Goal: Check status: Check status

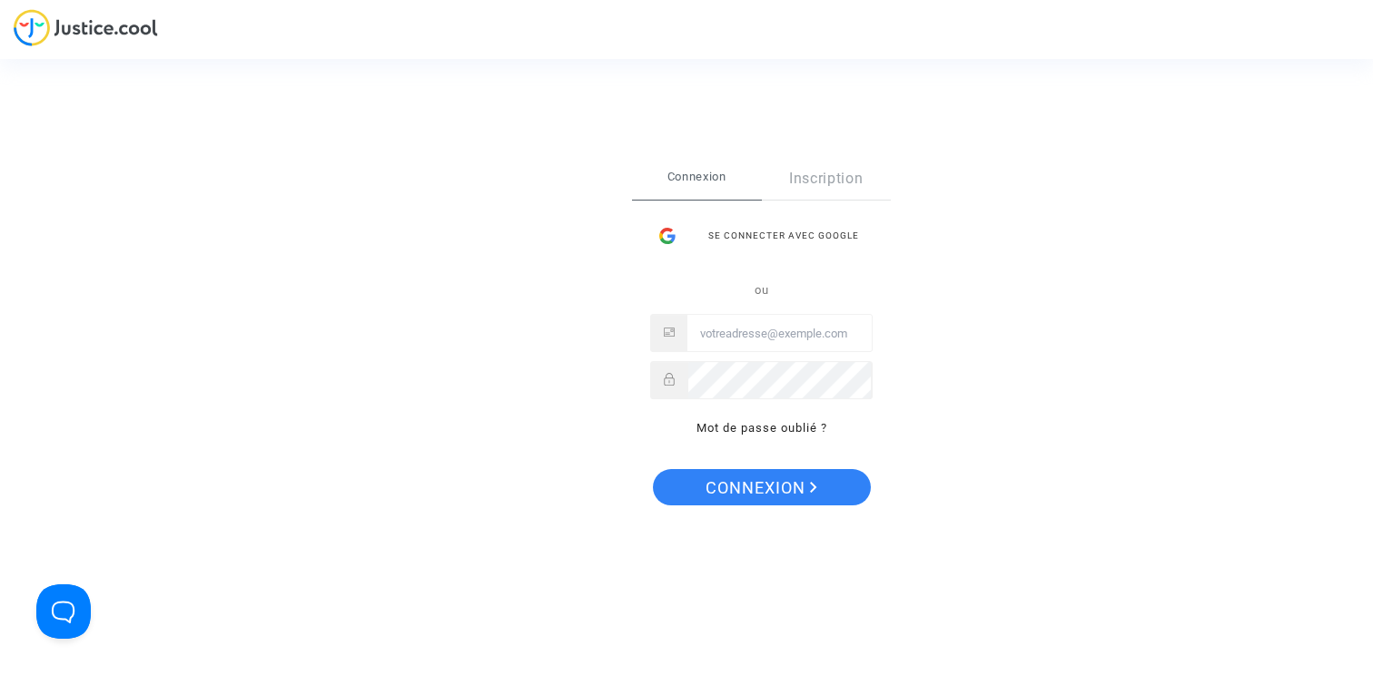
type input "claire+onboarding@justice.cool"
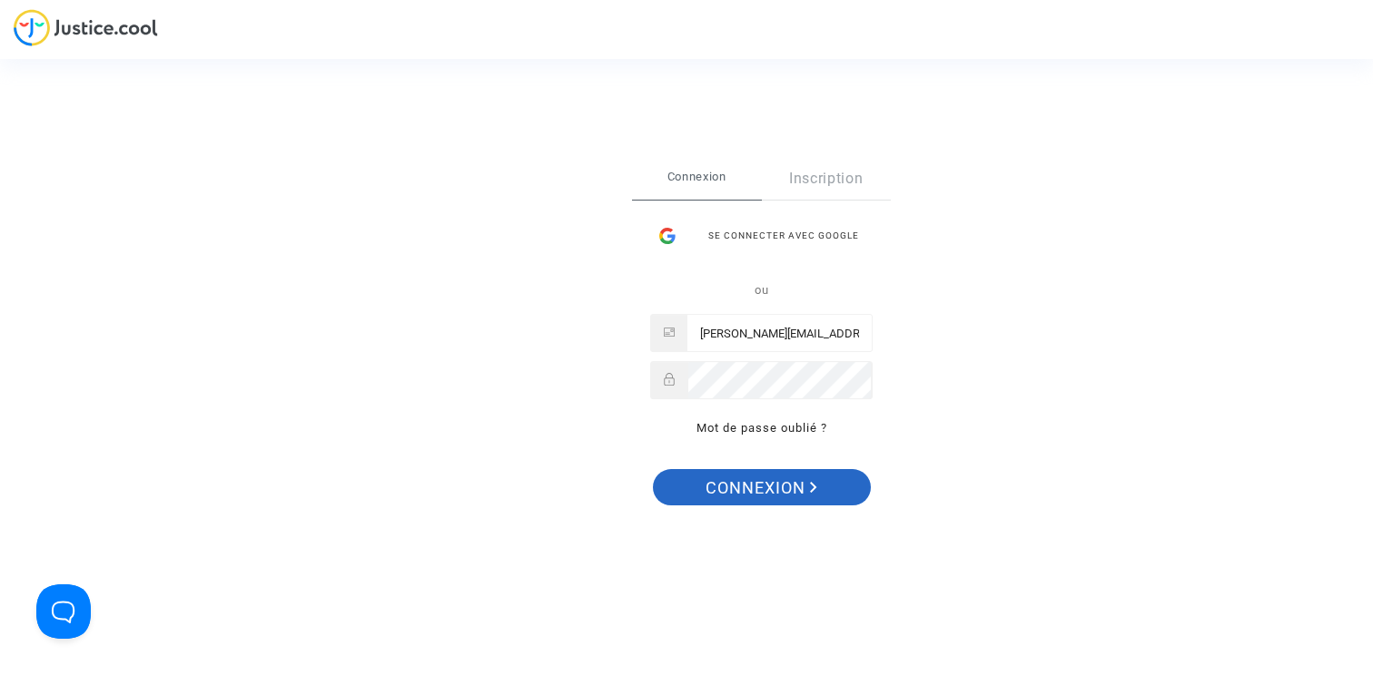
click at [802, 487] on span "Connexion" at bounding box center [761, 488] width 112 height 38
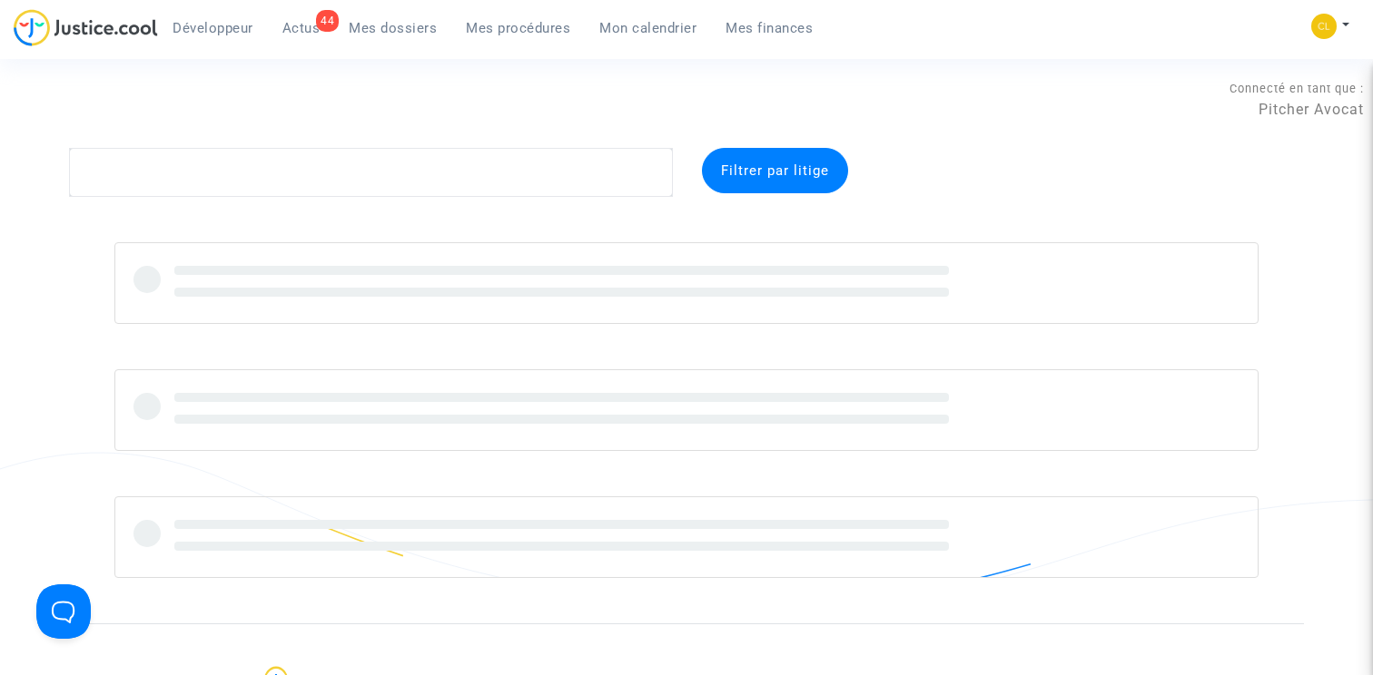
click at [513, 24] on span "Mes procédures" at bounding box center [518, 28] width 104 height 16
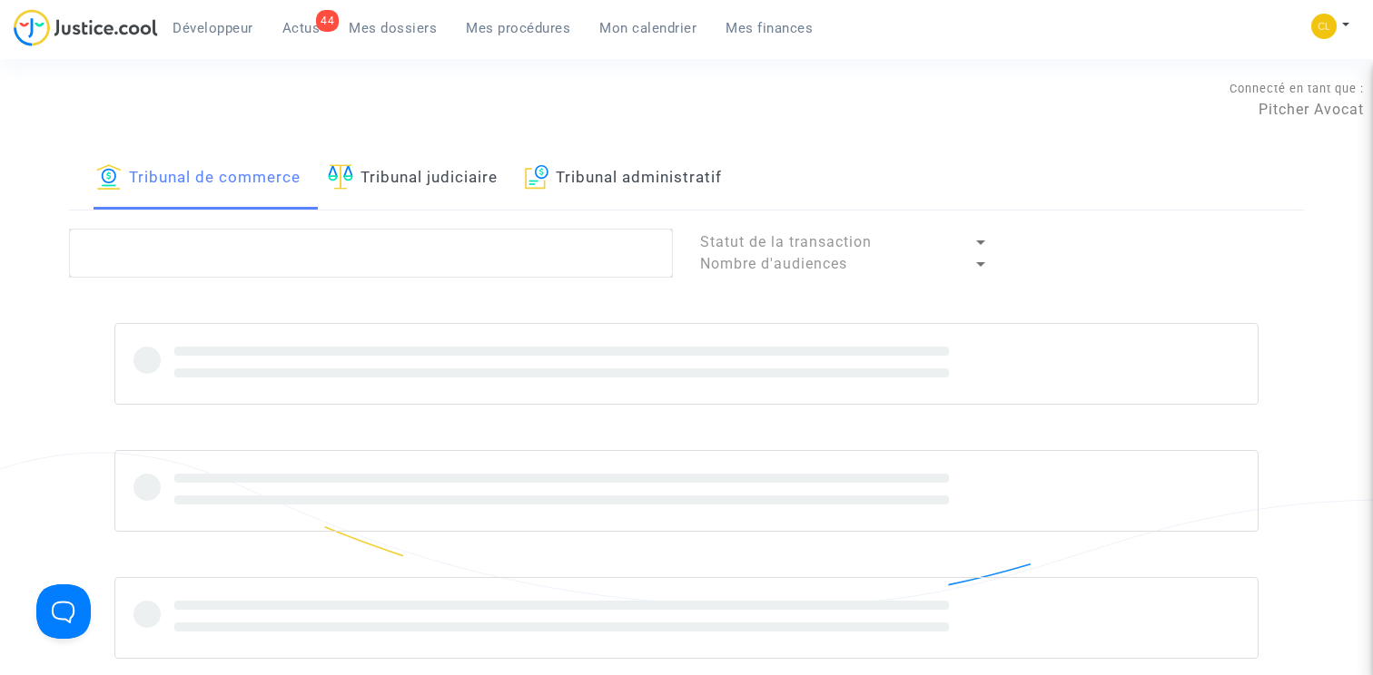
click at [664, 23] on span "Mon calendrier" at bounding box center [647, 28] width 97 height 16
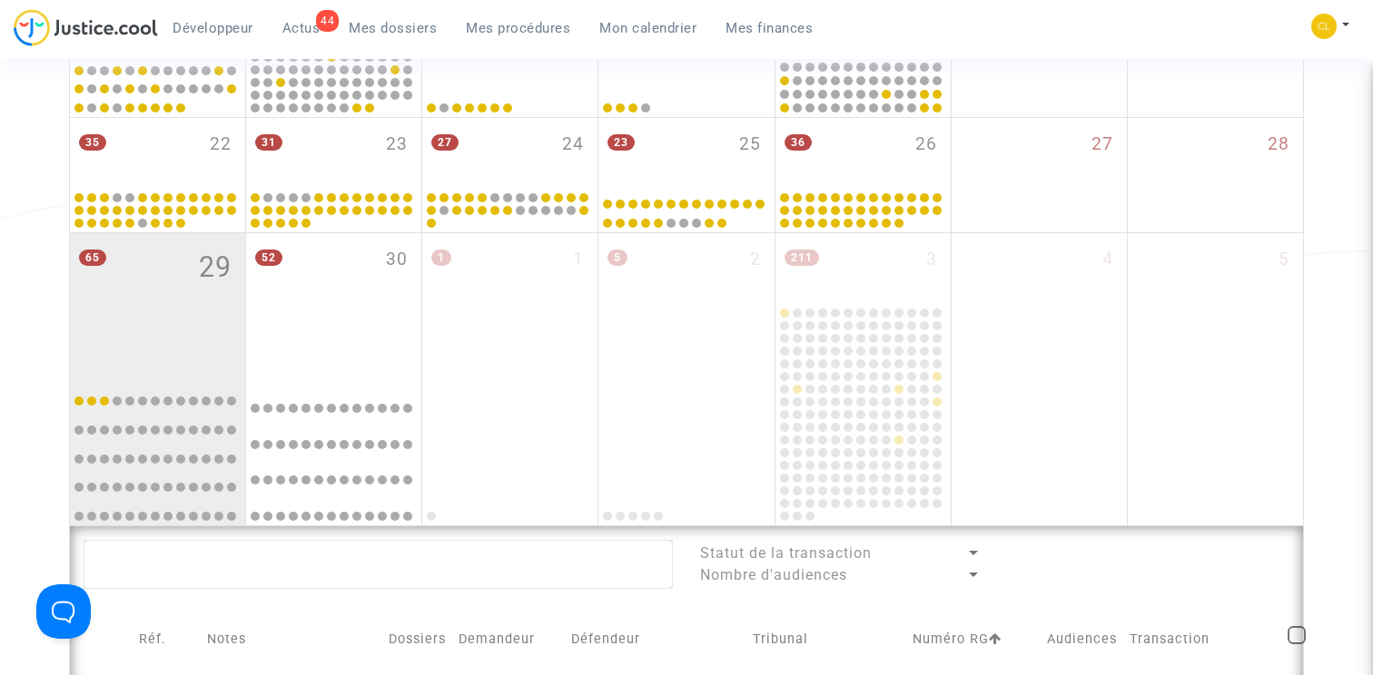
scroll to position [1093, 0]
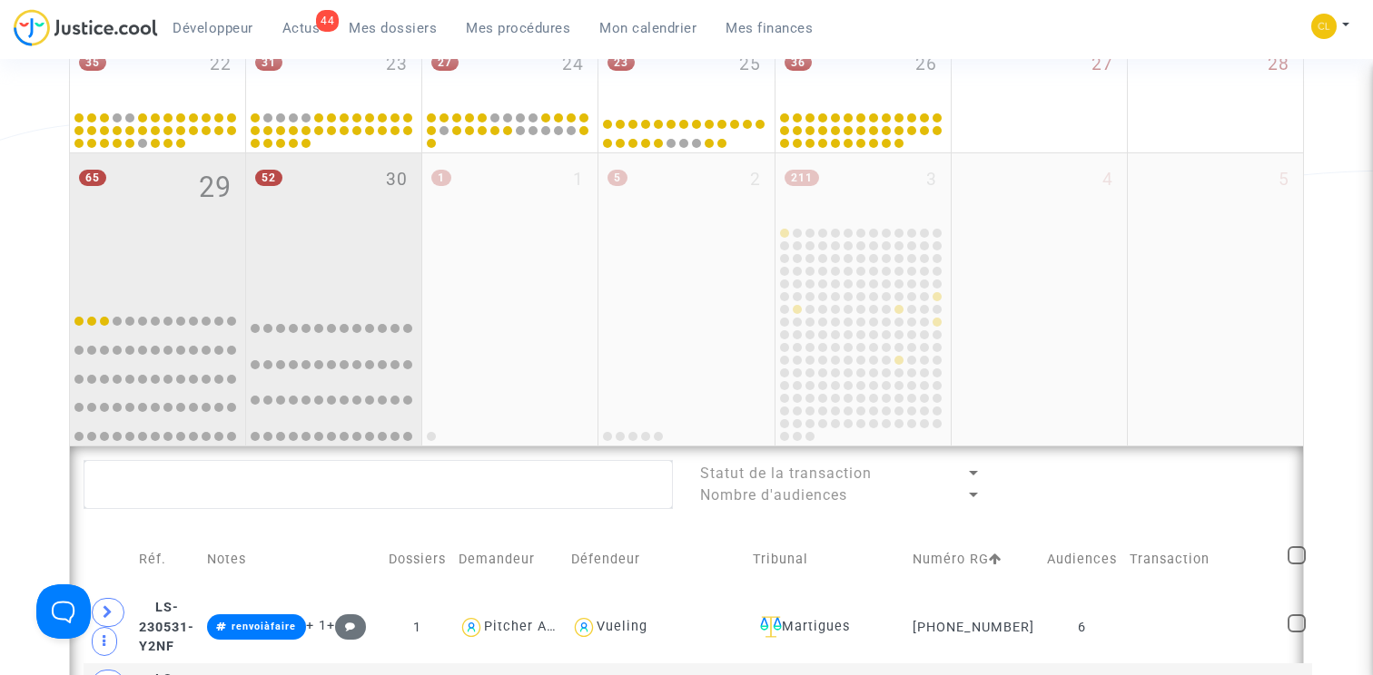
click at [363, 229] on div "52 30" at bounding box center [333, 224] width 175 height 143
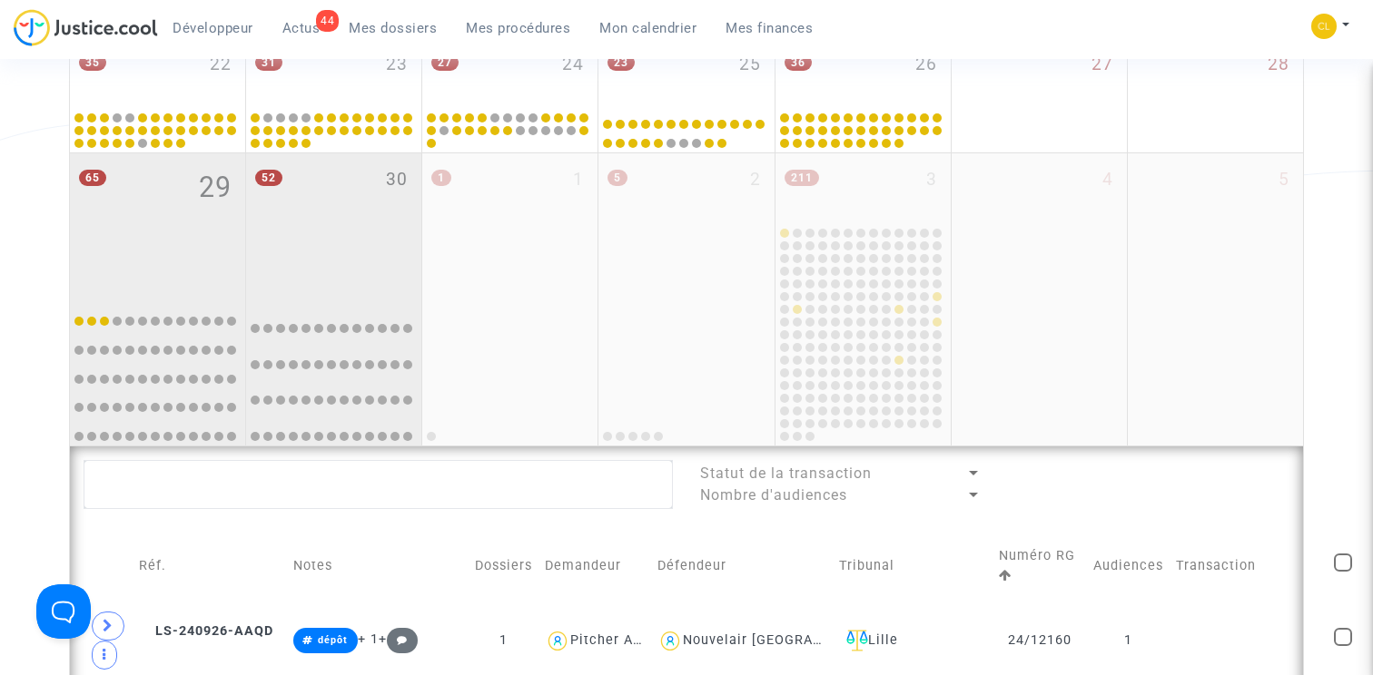
click at [195, 270] on div "65 29" at bounding box center [157, 224] width 175 height 143
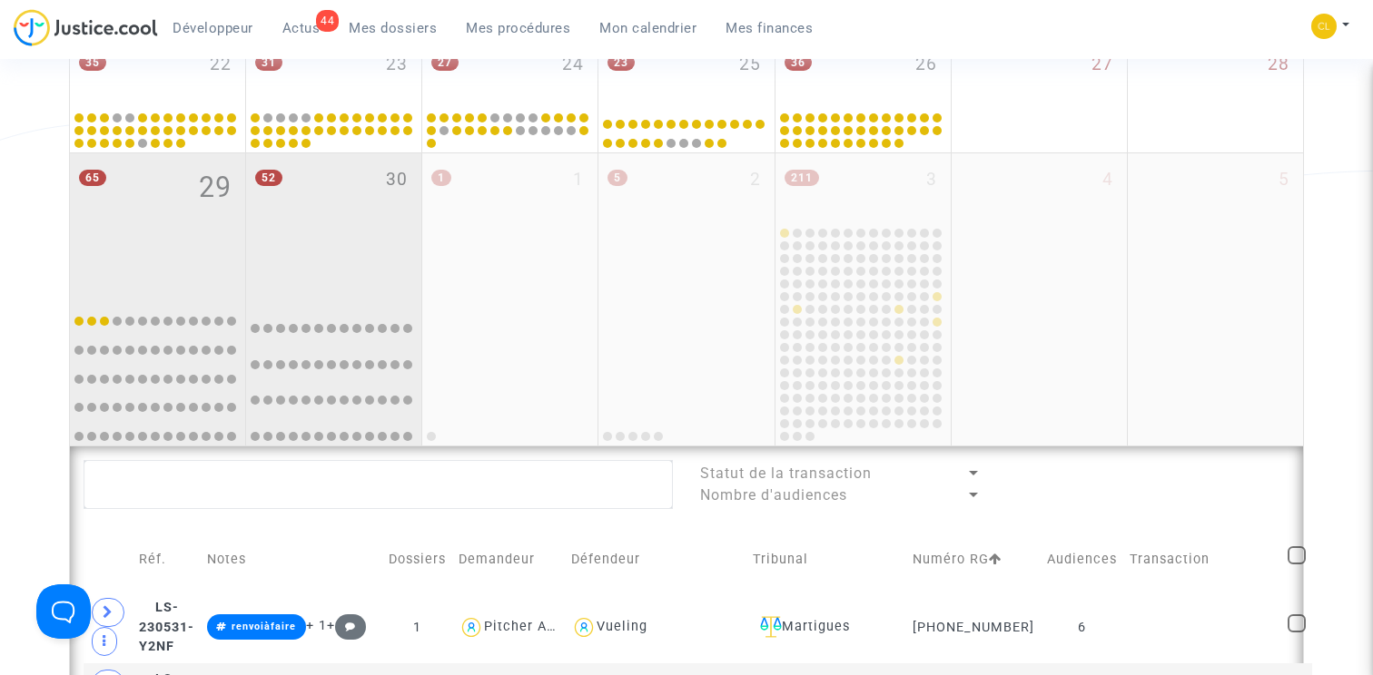
click at [378, 274] on div "52 30" at bounding box center [333, 224] width 175 height 143
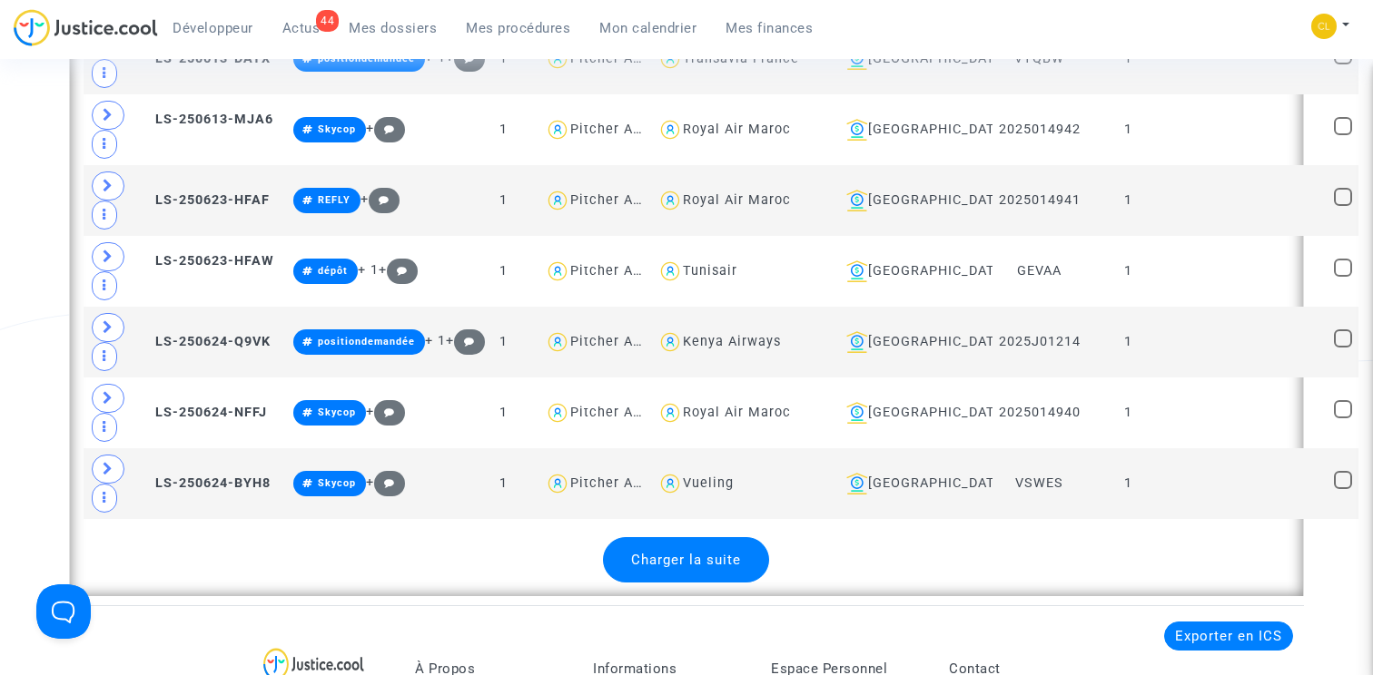
scroll to position [4688, 0]
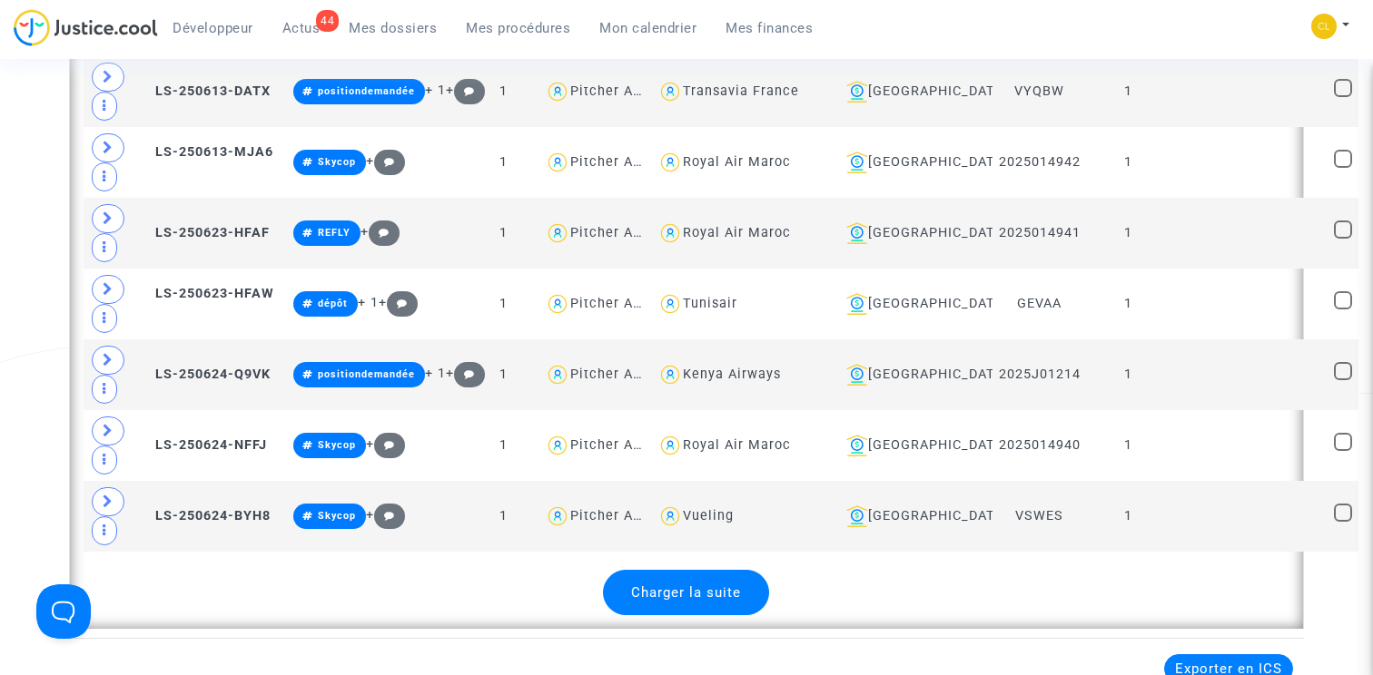
click at [680, 601] on div "Charger la suite" at bounding box center [686, 592] width 166 height 45
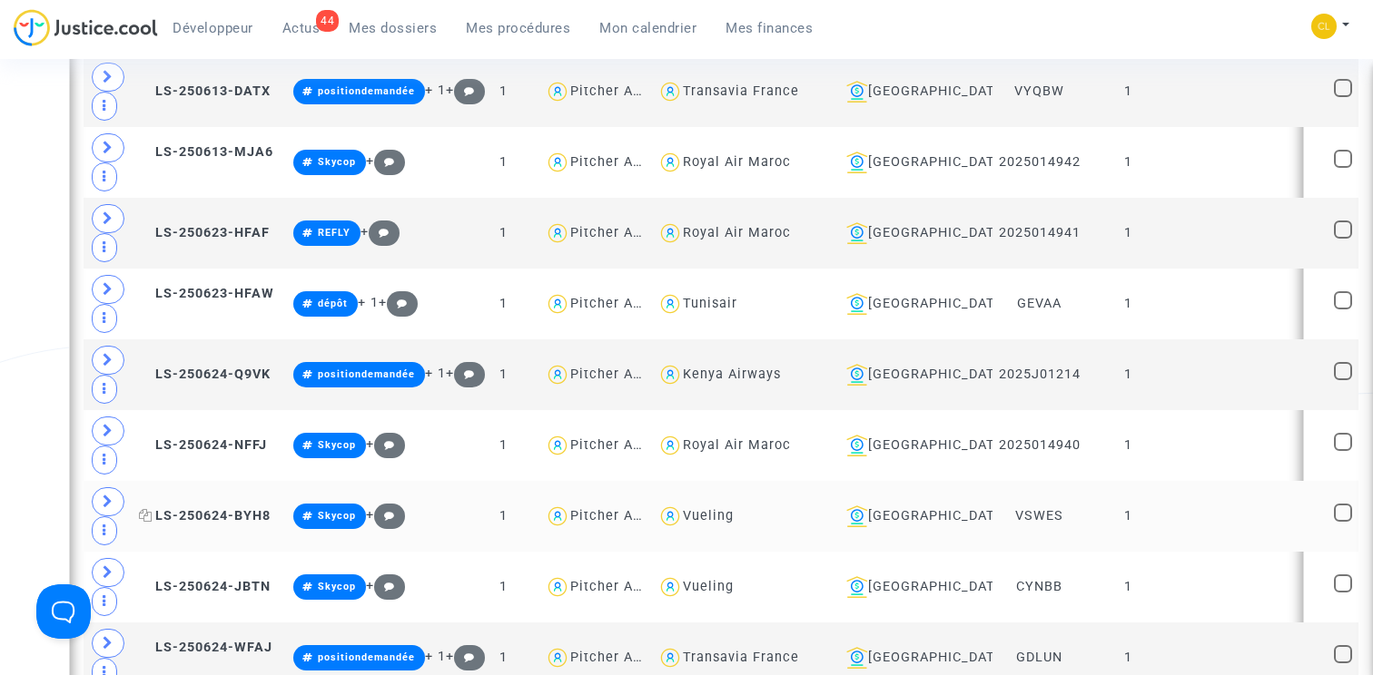
click at [220, 508] on span "LS-250624-BYH8" at bounding box center [205, 515] width 132 height 15
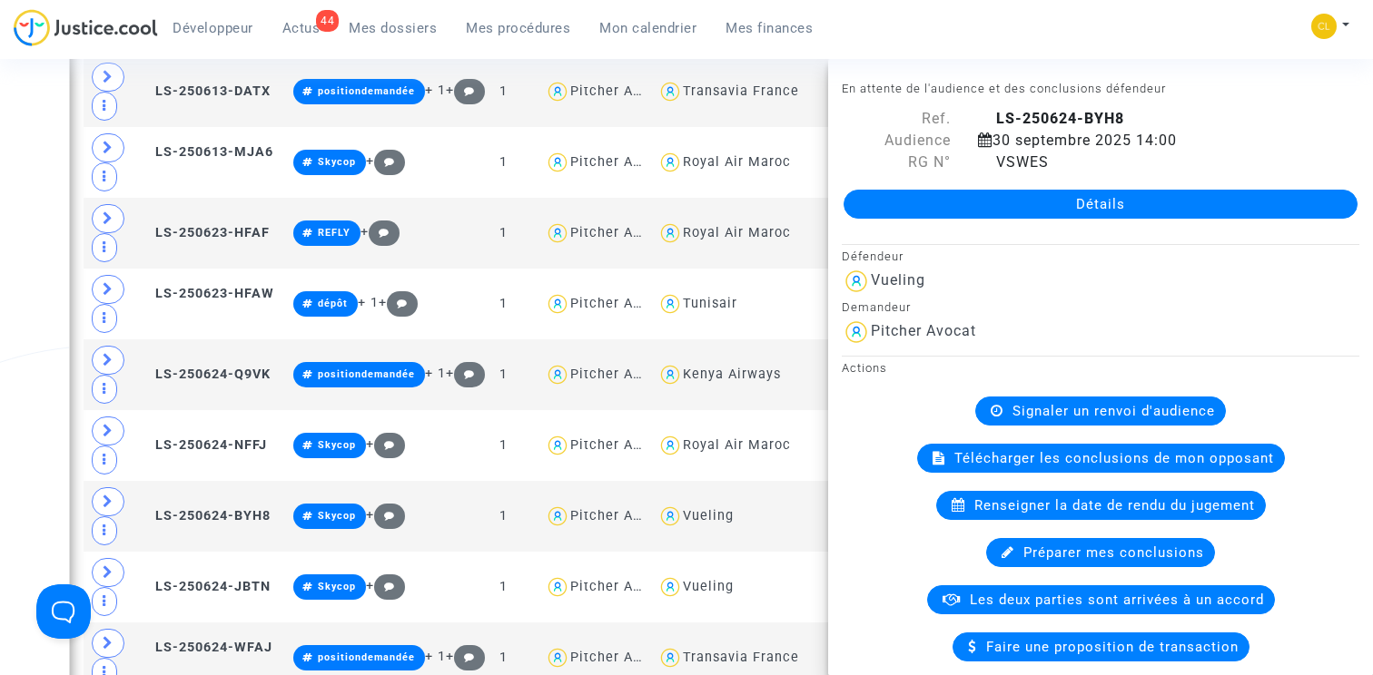
click at [652, 33] on span "Mon calendrier" at bounding box center [647, 28] width 97 height 16
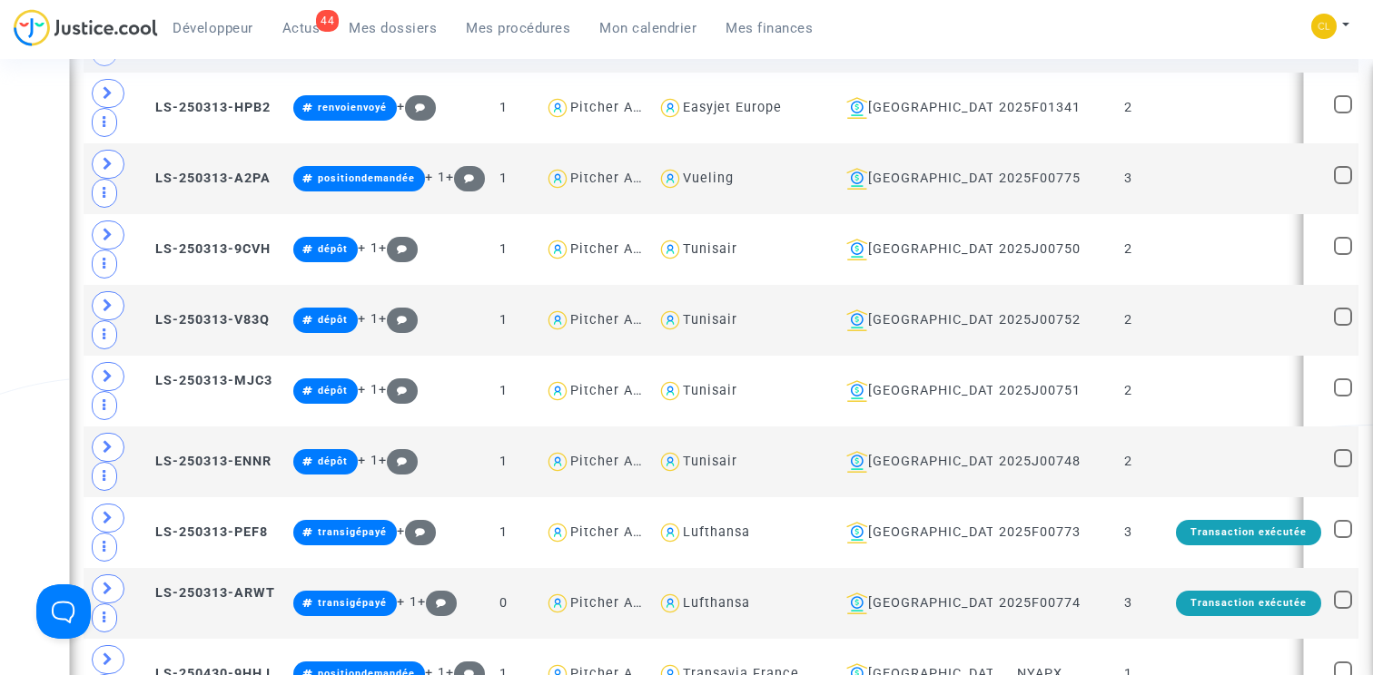
scroll to position [4001, 0]
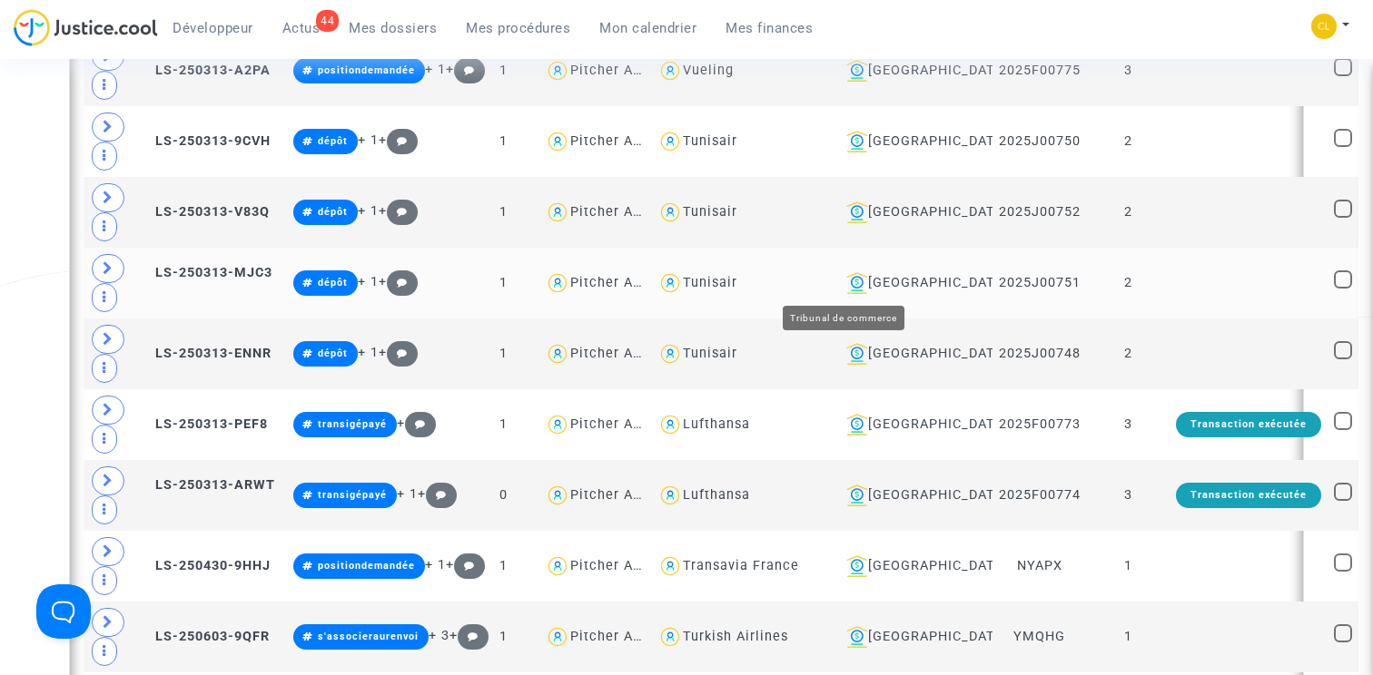
click at [839, 281] on div "Lyon" at bounding box center [912, 283] width 147 height 22
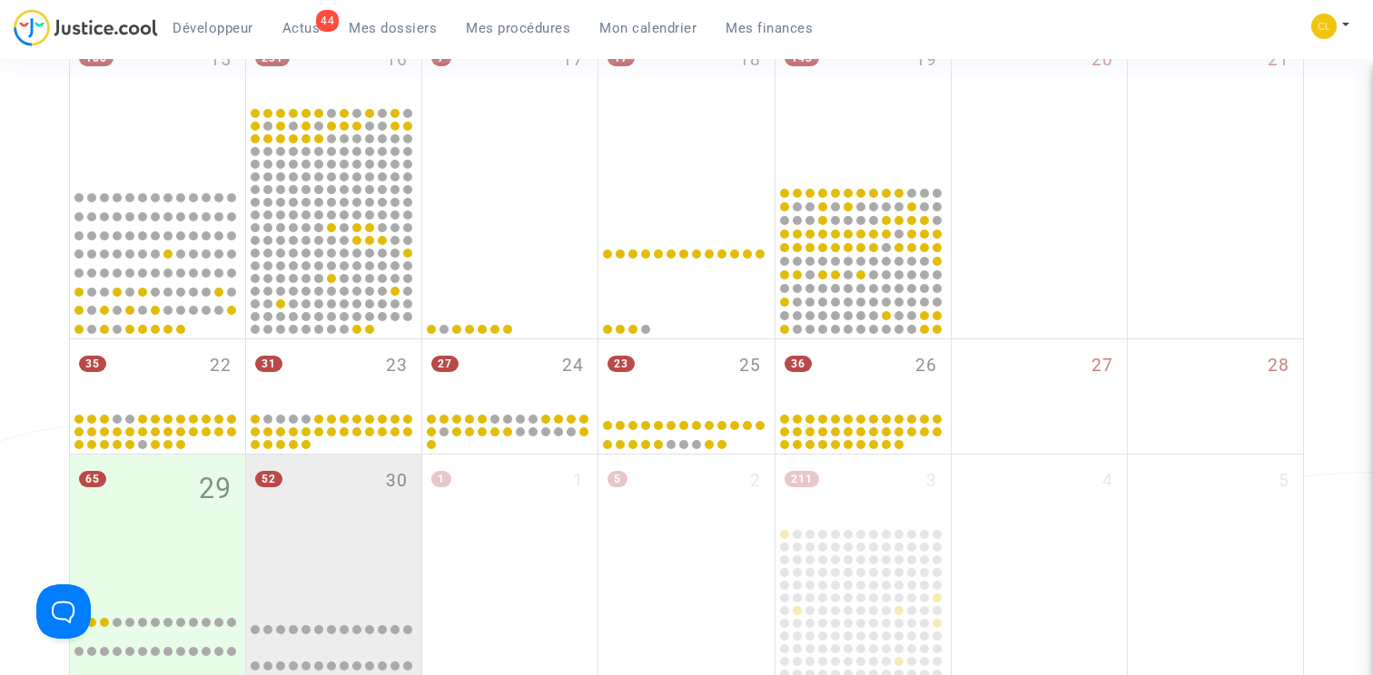
scroll to position [791, 0]
click at [376, 490] on div "52 30" at bounding box center [333, 527] width 175 height 143
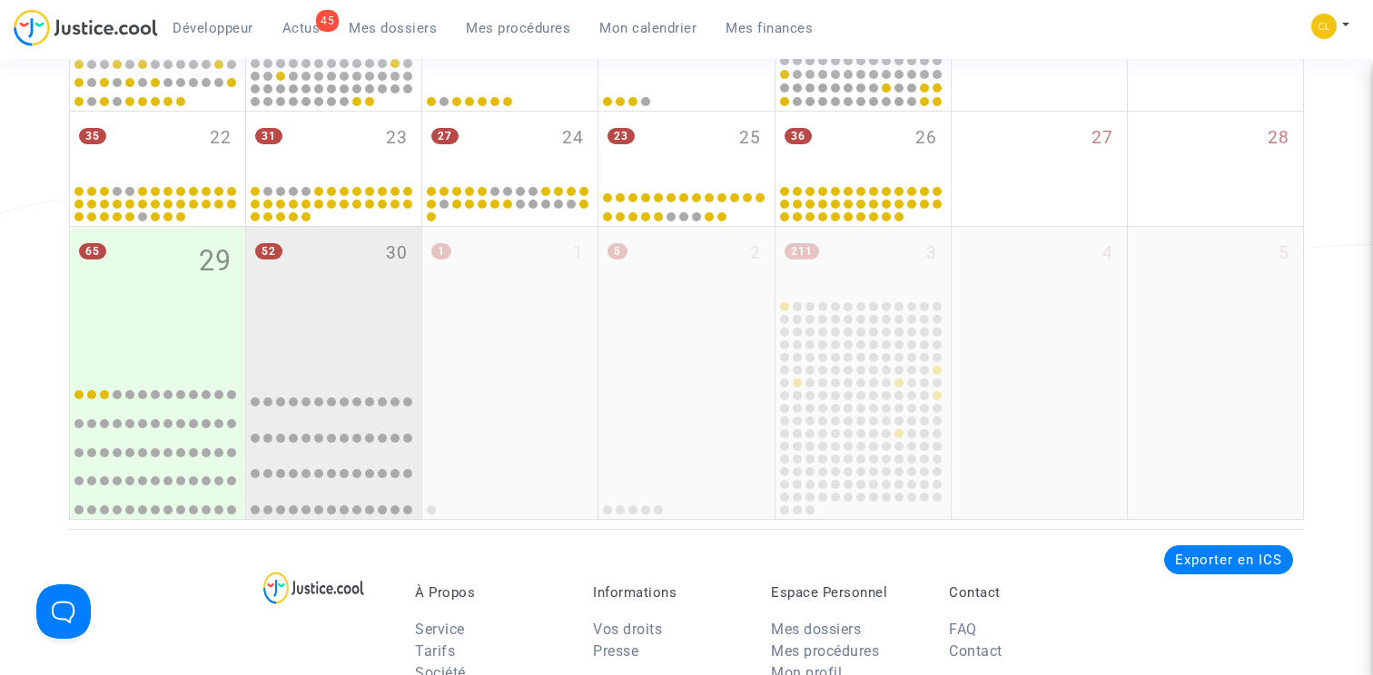
scroll to position [1112, 0]
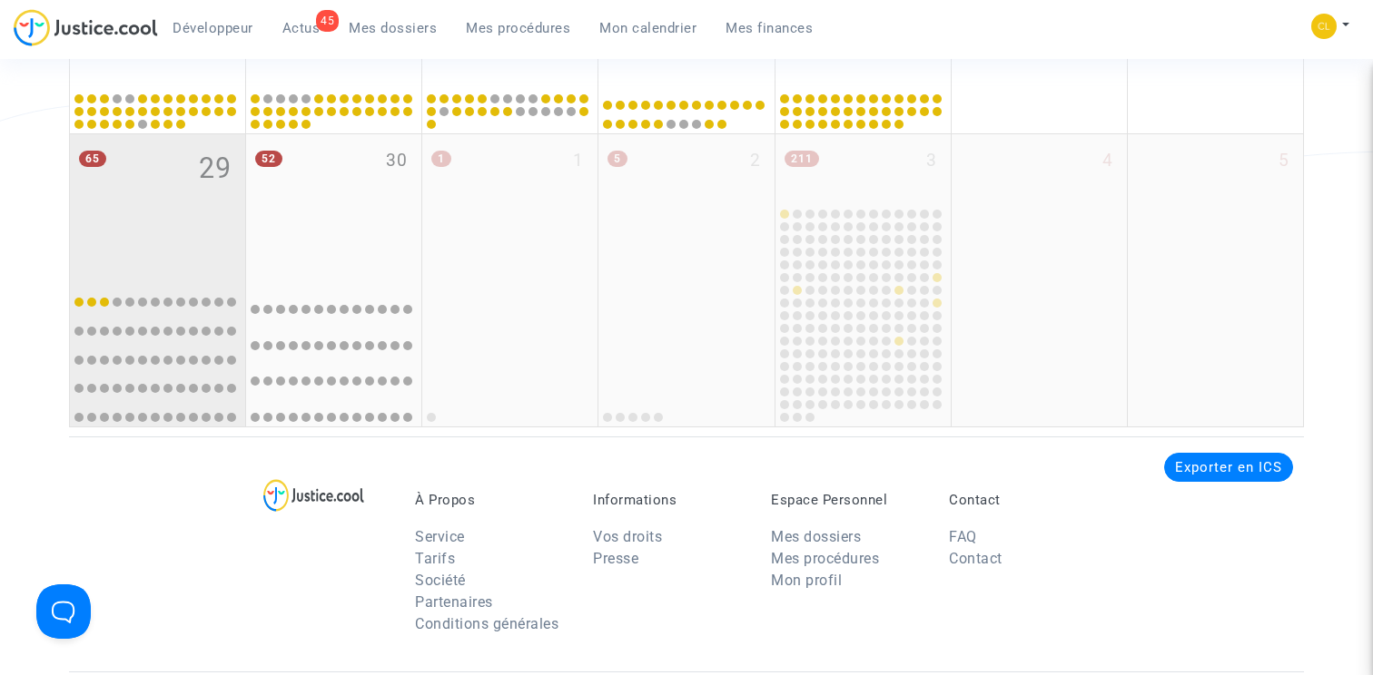
click at [178, 215] on div "65 29" at bounding box center [157, 205] width 175 height 143
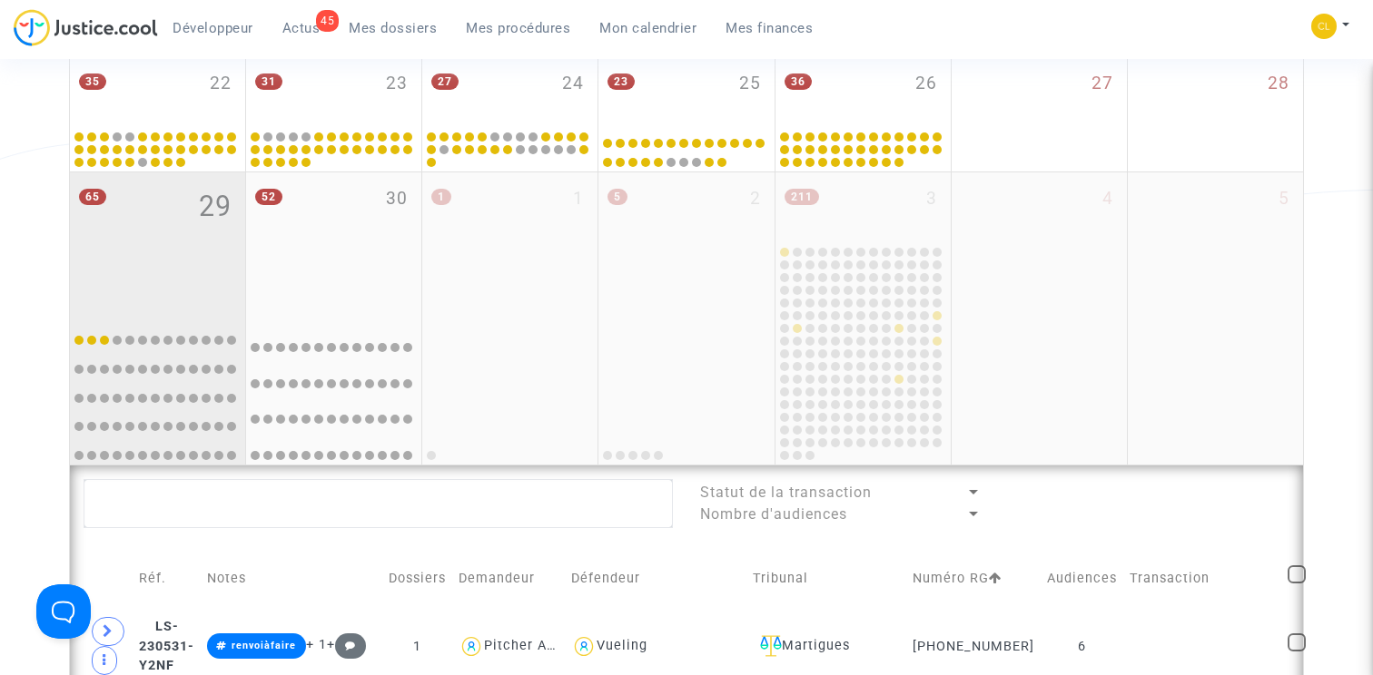
scroll to position [1093, 0]
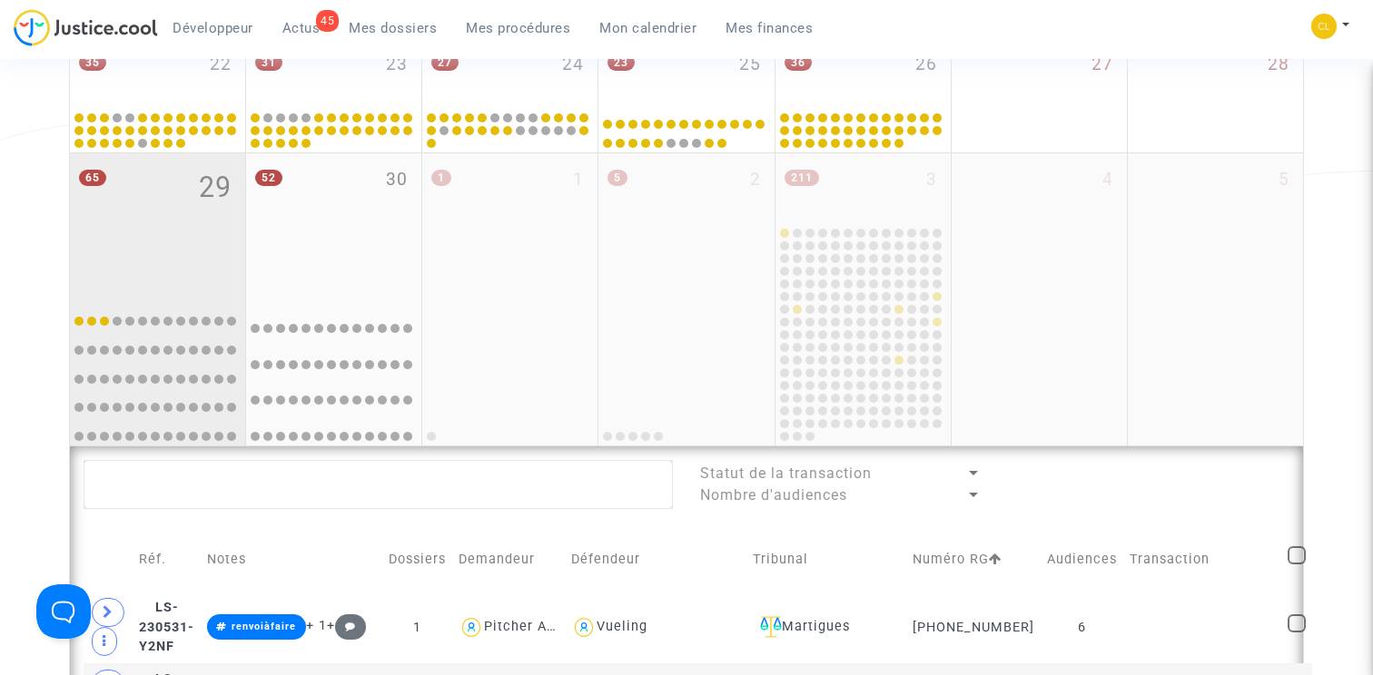
click at [220, 222] on div "65 29" at bounding box center [157, 224] width 175 height 143
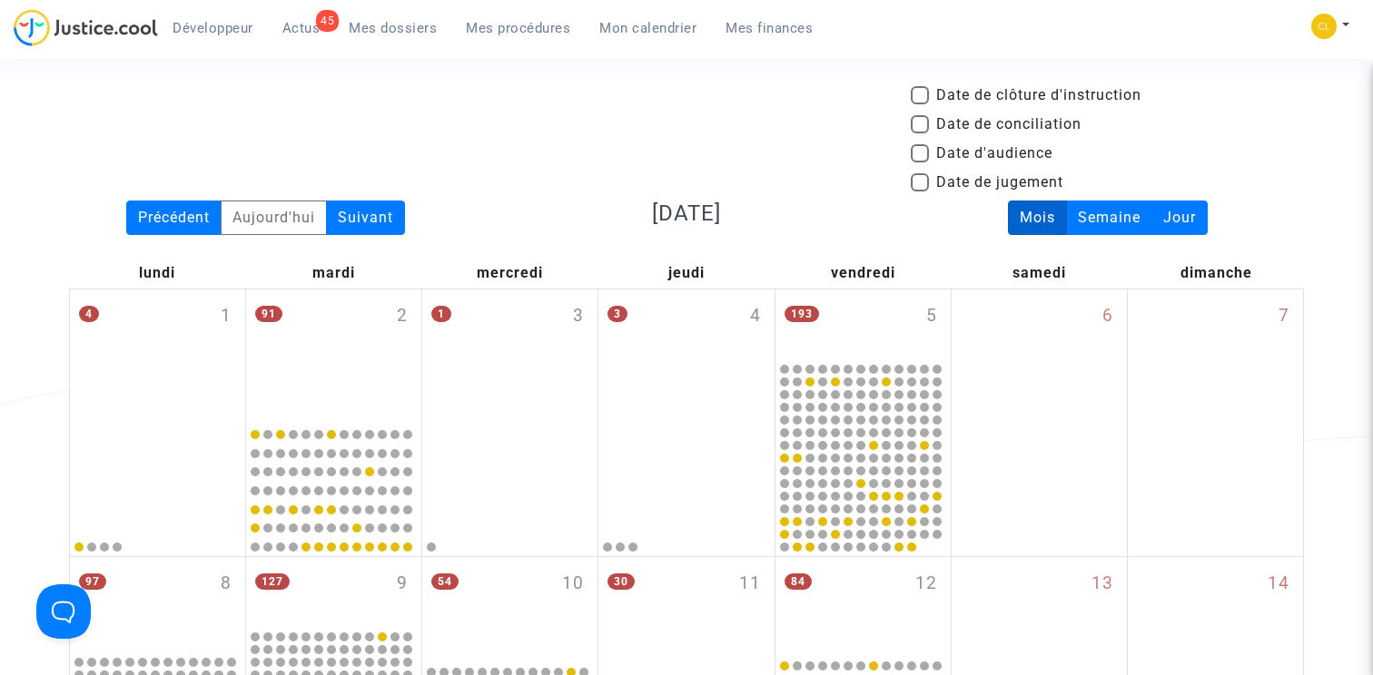
scroll to position [0, 0]
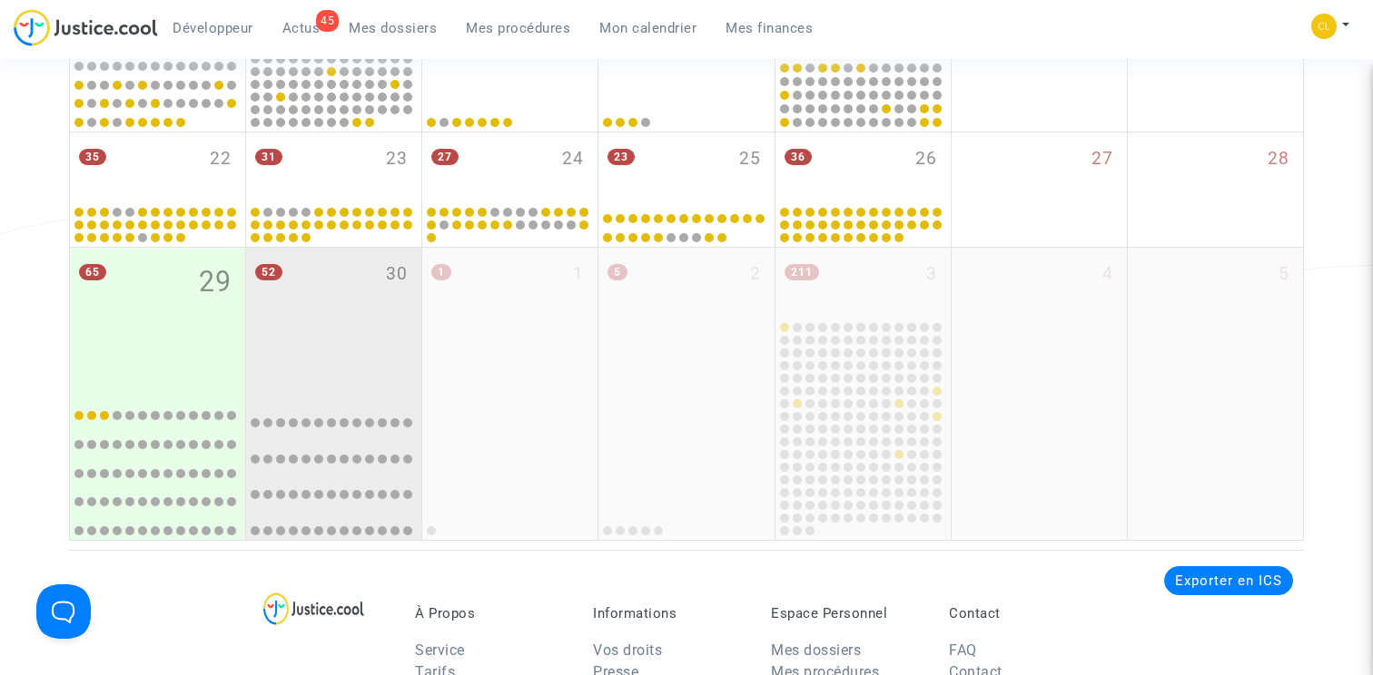
click at [366, 303] on div "52 30" at bounding box center [333, 319] width 175 height 143
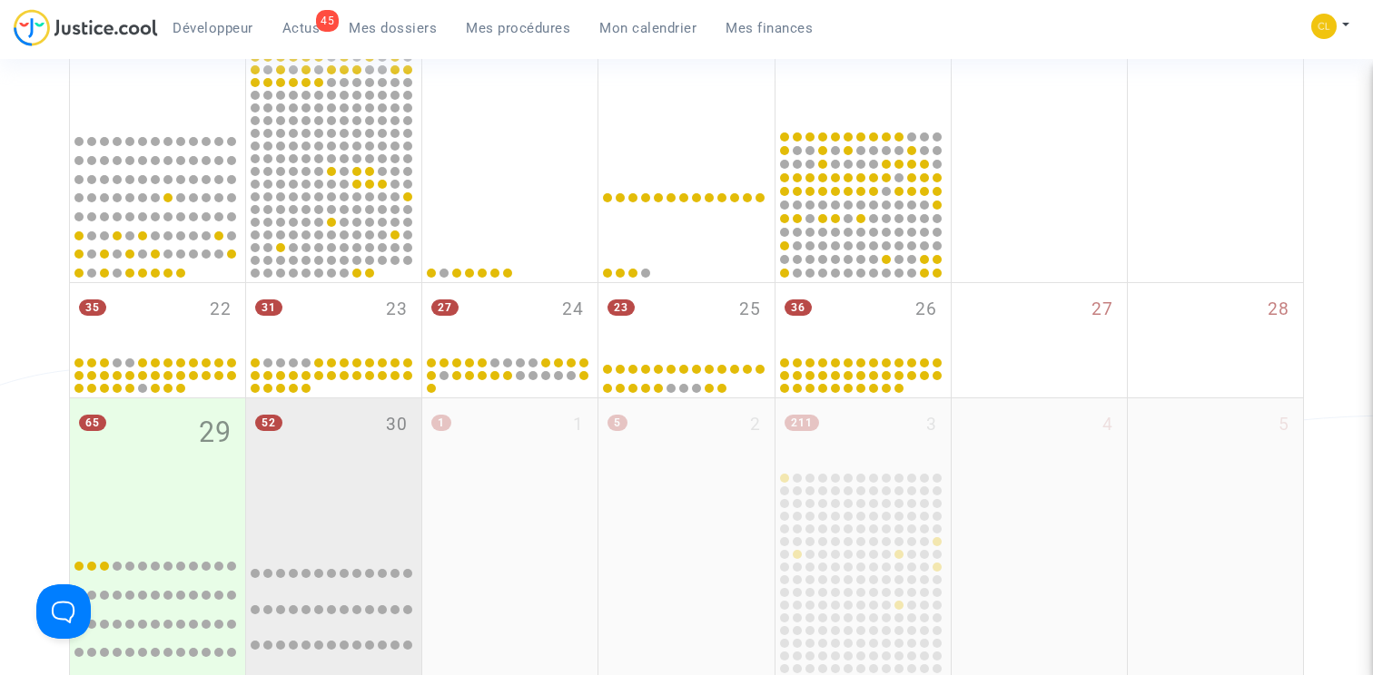
click at [348, 418] on div "52 30" at bounding box center [333, 470] width 175 height 143
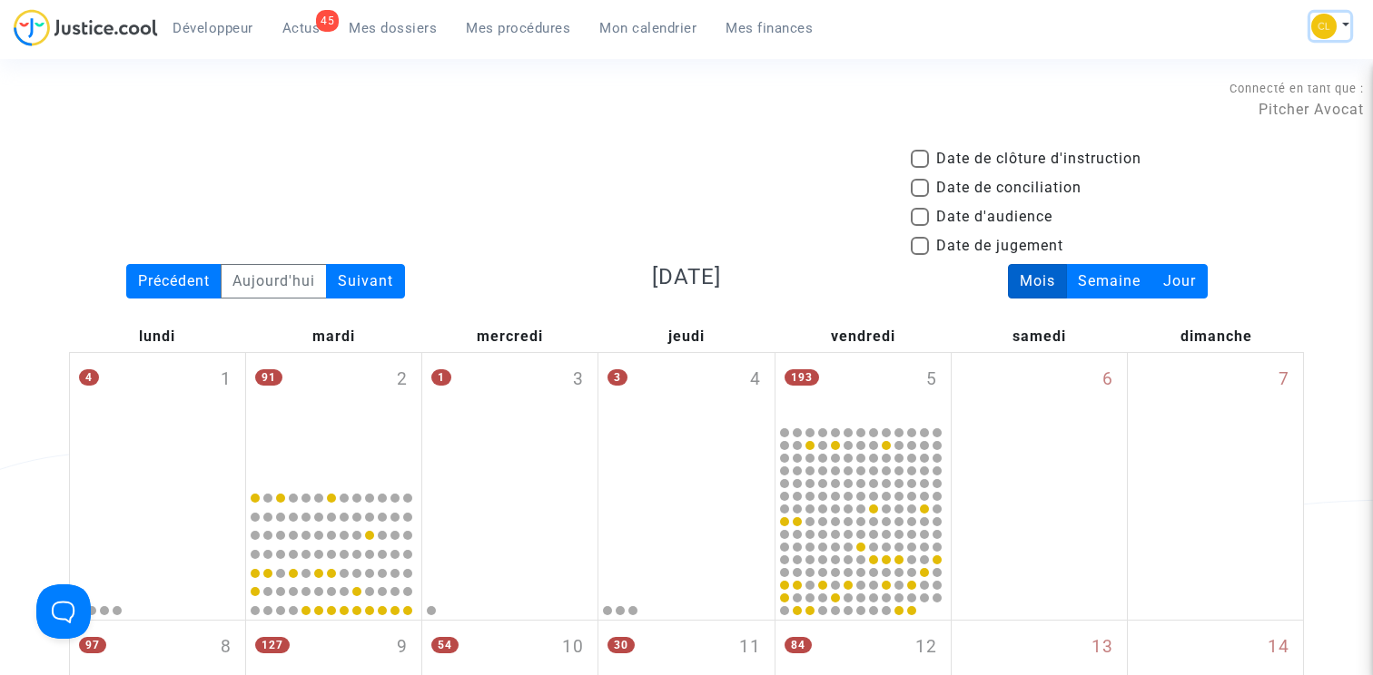
click at [1345, 33] on button at bounding box center [1330, 26] width 40 height 27
click at [1237, 97] on link "Changer de compte" at bounding box center [1257, 93] width 183 height 29
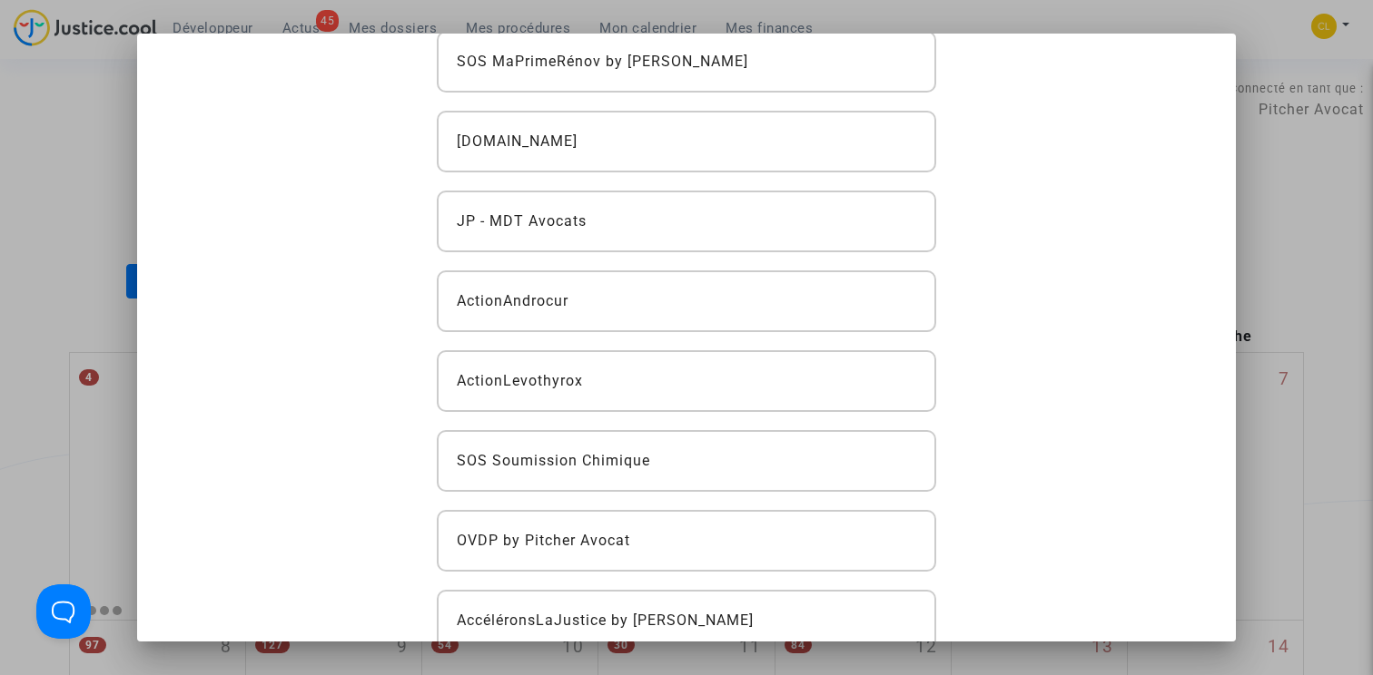
scroll to position [445, 0]
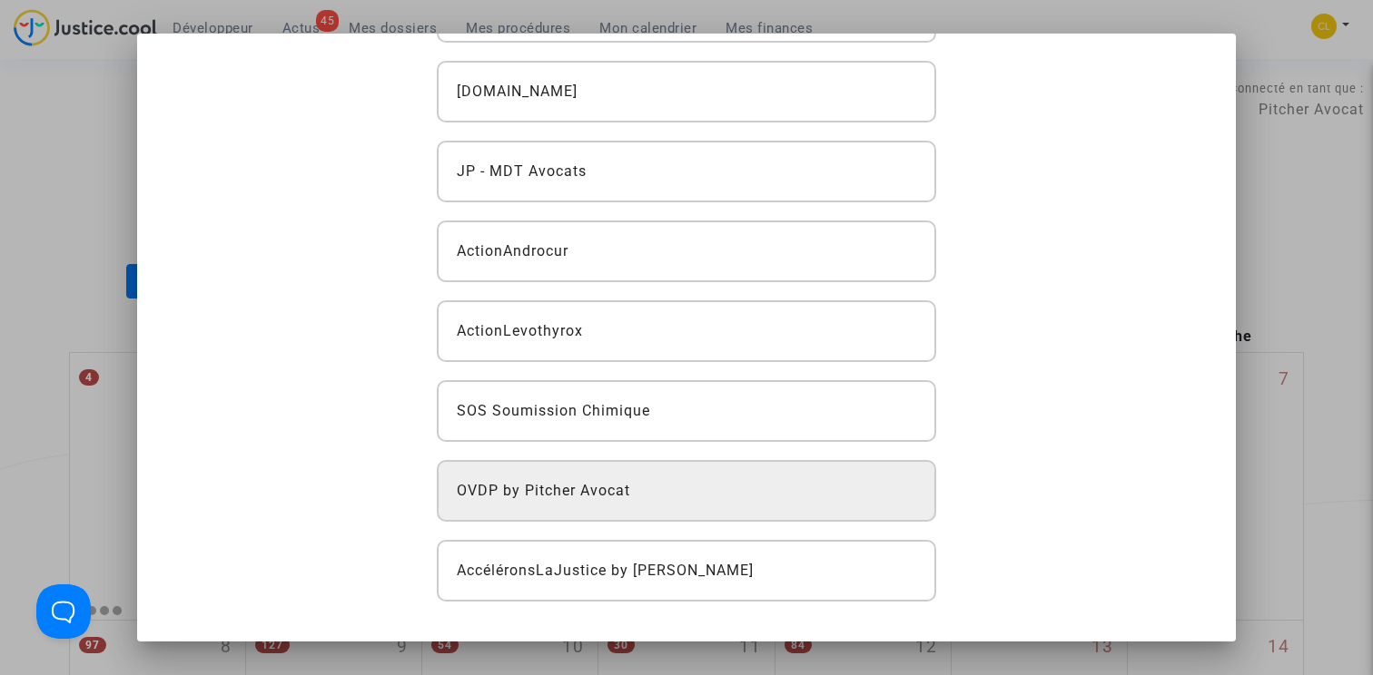
click at [697, 488] on div "OVDP by Pitcher Avocat" at bounding box center [687, 491] width 500 height 62
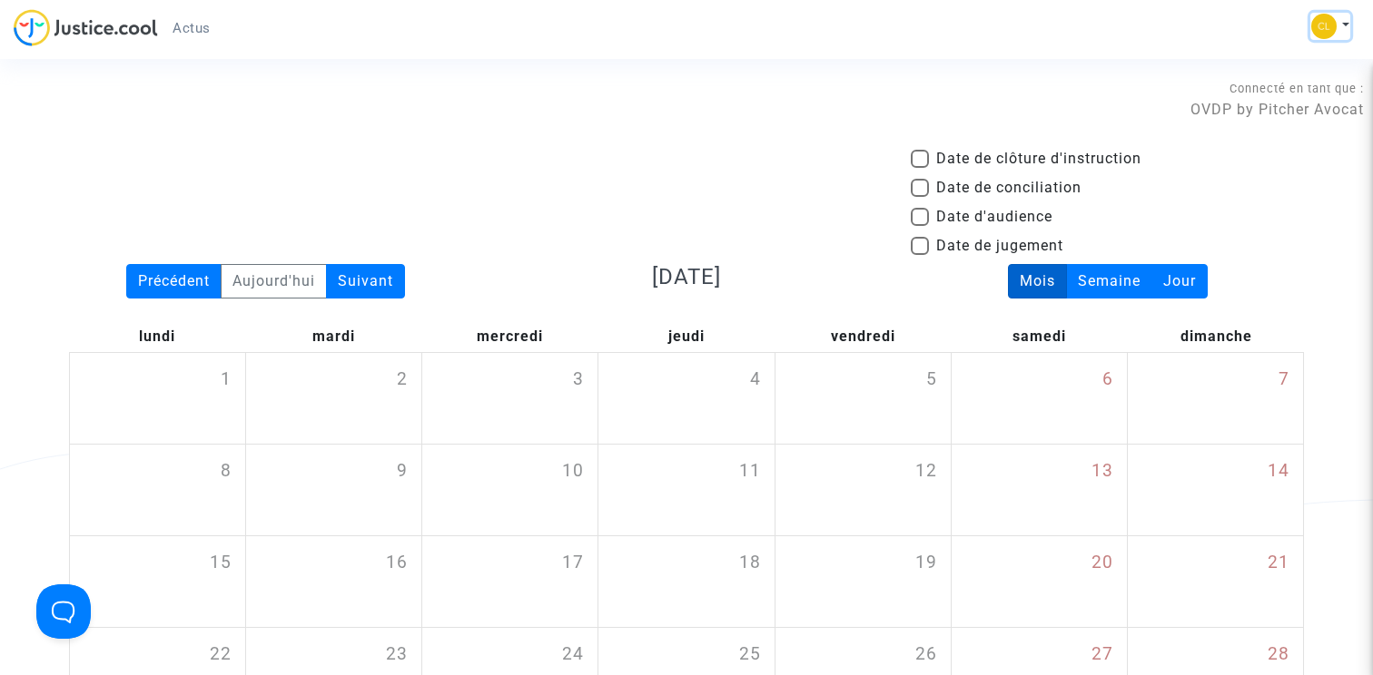
click at [1342, 22] on button at bounding box center [1330, 26] width 40 height 27
